Goal: Find specific page/section: Find specific page/section

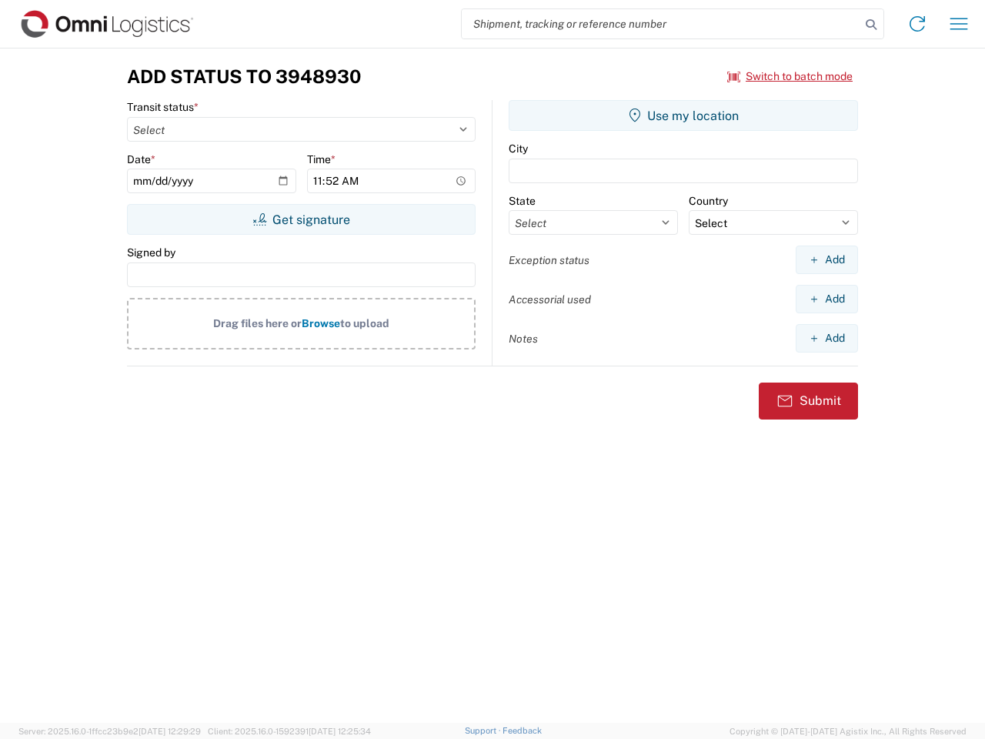
click at [661, 24] on input "search" at bounding box center [661, 23] width 399 height 29
click at [871, 25] on icon at bounding box center [871, 25] width 22 height 22
click at [917, 24] on icon at bounding box center [917, 24] width 25 height 25
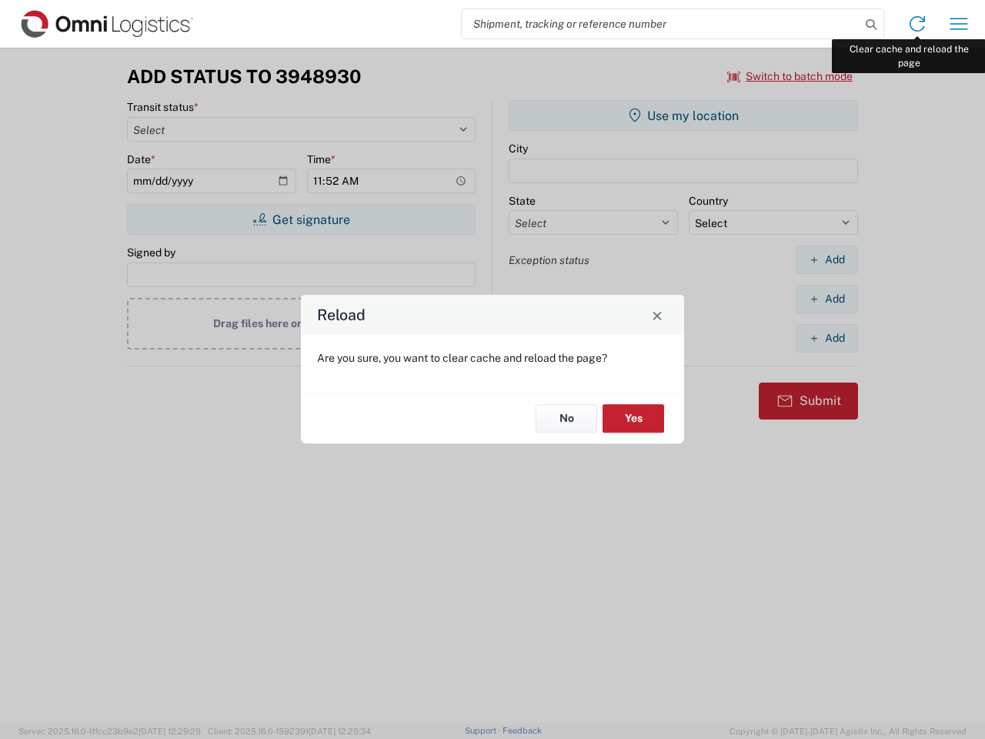
click at [959, 24] on div "Reload Are you sure, you want to clear cache and reload the page? No Yes" at bounding box center [492, 369] width 985 height 739
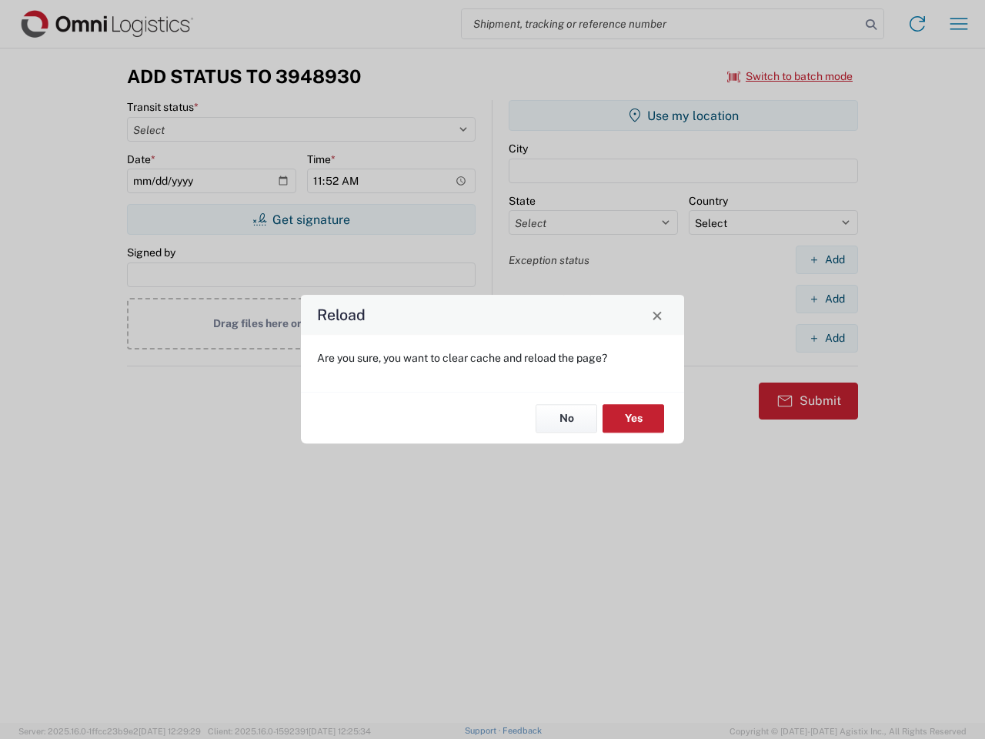
click at [790, 76] on div "Reload Are you sure, you want to clear cache and reload the page? No Yes" at bounding box center [492, 369] width 985 height 739
click at [301, 219] on div "Reload Are you sure, you want to clear cache and reload the page? No Yes" at bounding box center [492, 369] width 985 height 739
click at [683, 115] on div "Reload Are you sure, you want to clear cache and reload the page? No Yes" at bounding box center [492, 369] width 985 height 739
click at [827, 259] on div "Reload Are you sure, you want to clear cache and reload the page? No Yes" at bounding box center [492, 369] width 985 height 739
click at [827, 299] on div "Reload Are you sure, you want to clear cache and reload the page? No Yes" at bounding box center [492, 369] width 985 height 739
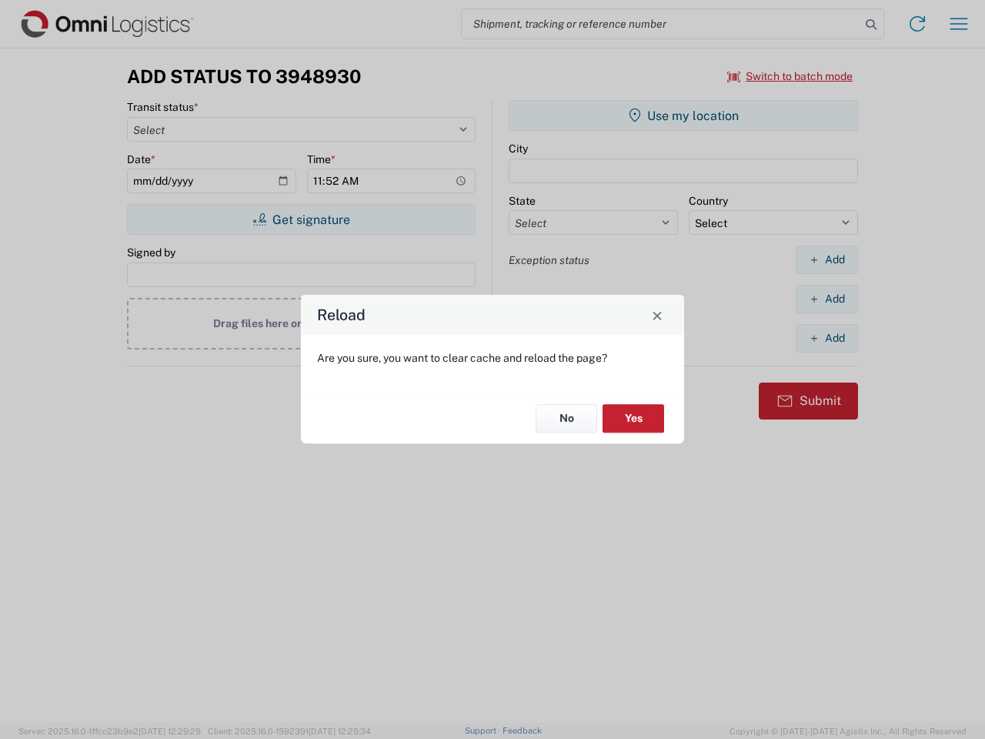
click at [827, 338] on div "Reload Are you sure, you want to clear cache and reload the page? No Yes" at bounding box center [492, 369] width 985 height 739
